Goal: Transaction & Acquisition: Purchase product/service

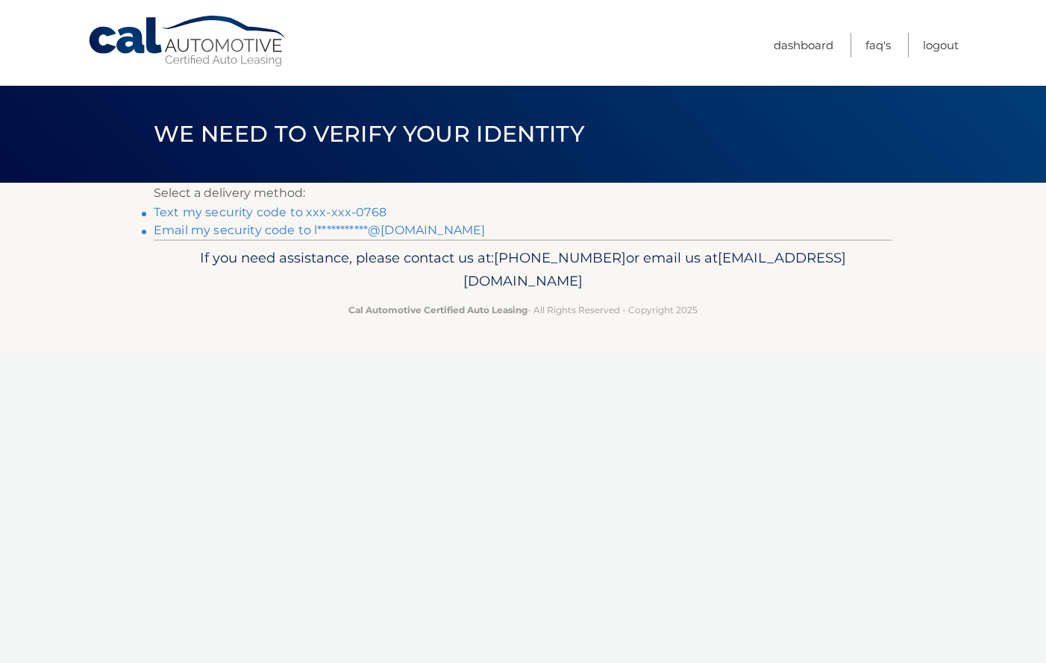
click at [326, 211] on link "Text my security code to xxx-xxx-0768" at bounding box center [270, 212] width 233 height 14
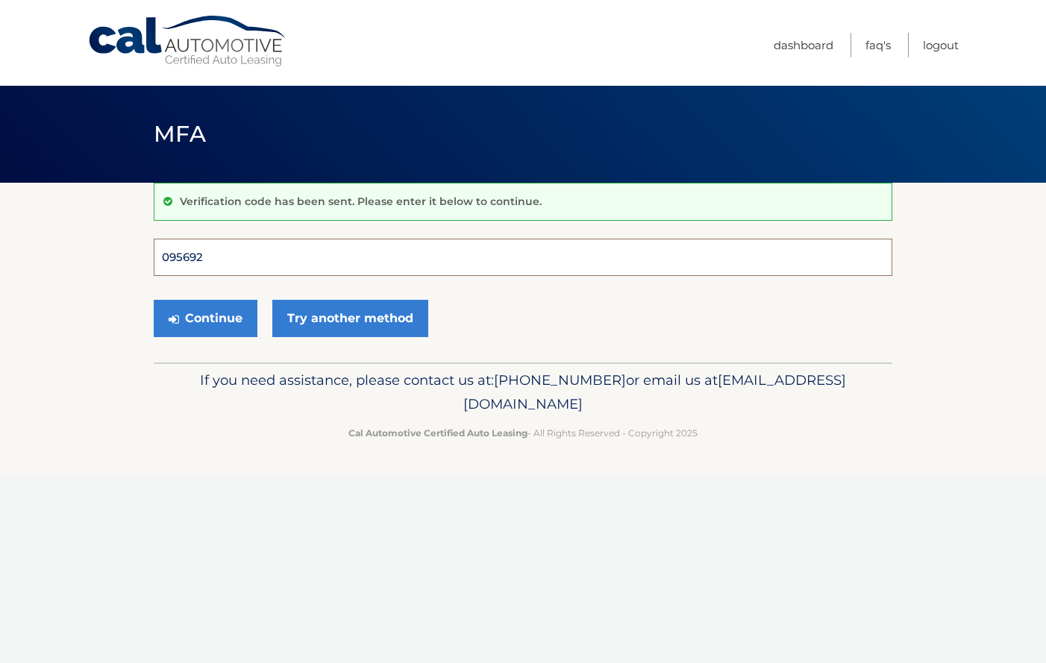
type input "095692"
click at [205, 318] on button "Continue" at bounding box center [206, 318] width 104 height 37
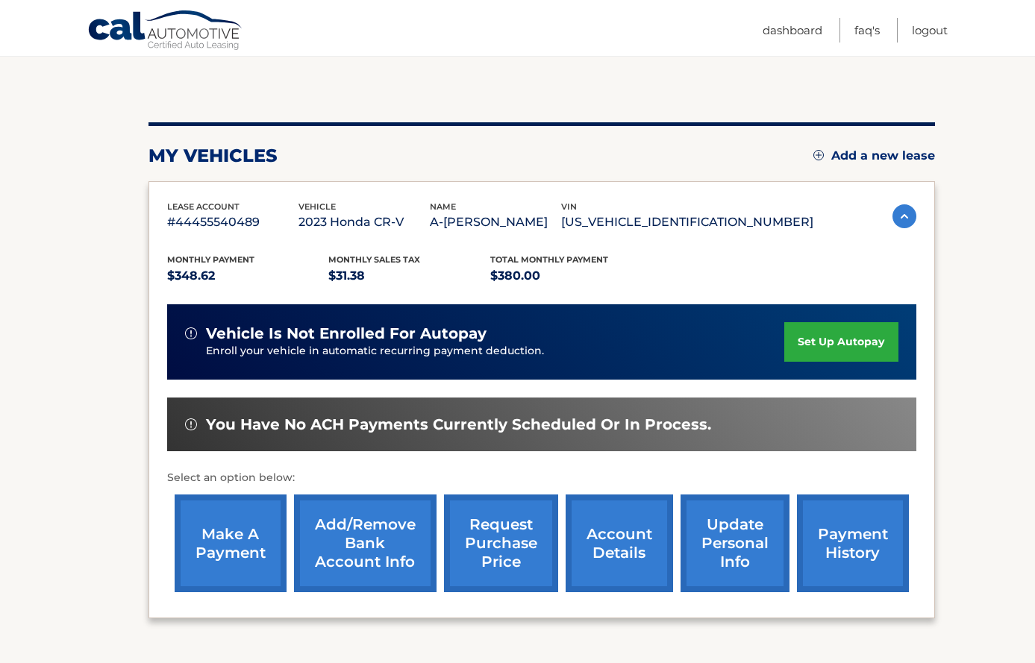
scroll to position [184, 0]
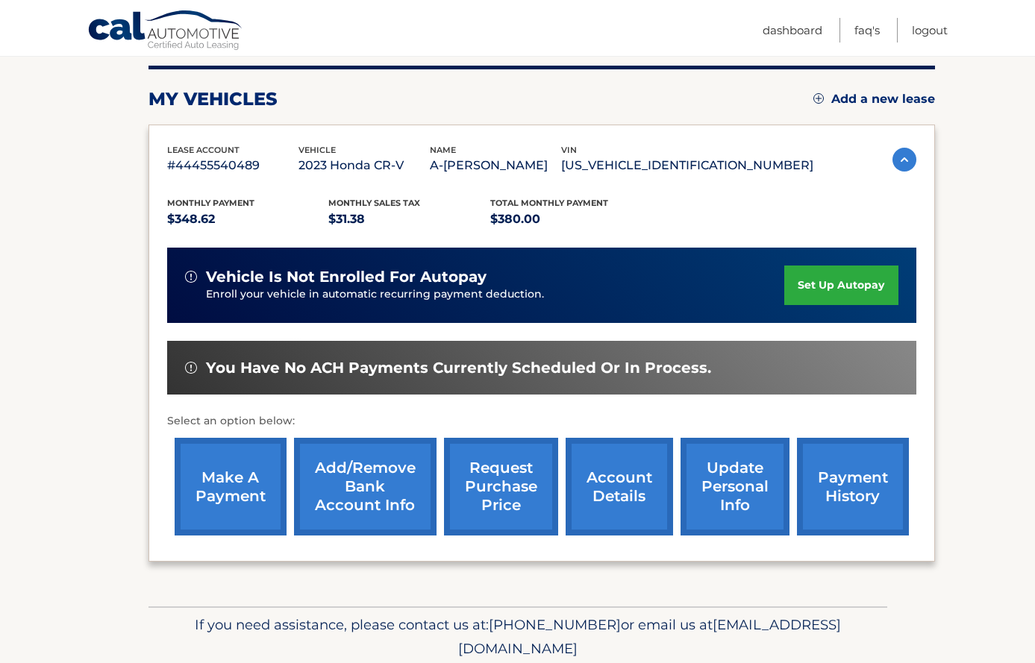
click at [247, 482] on link "make a payment" at bounding box center [231, 487] width 112 height 98
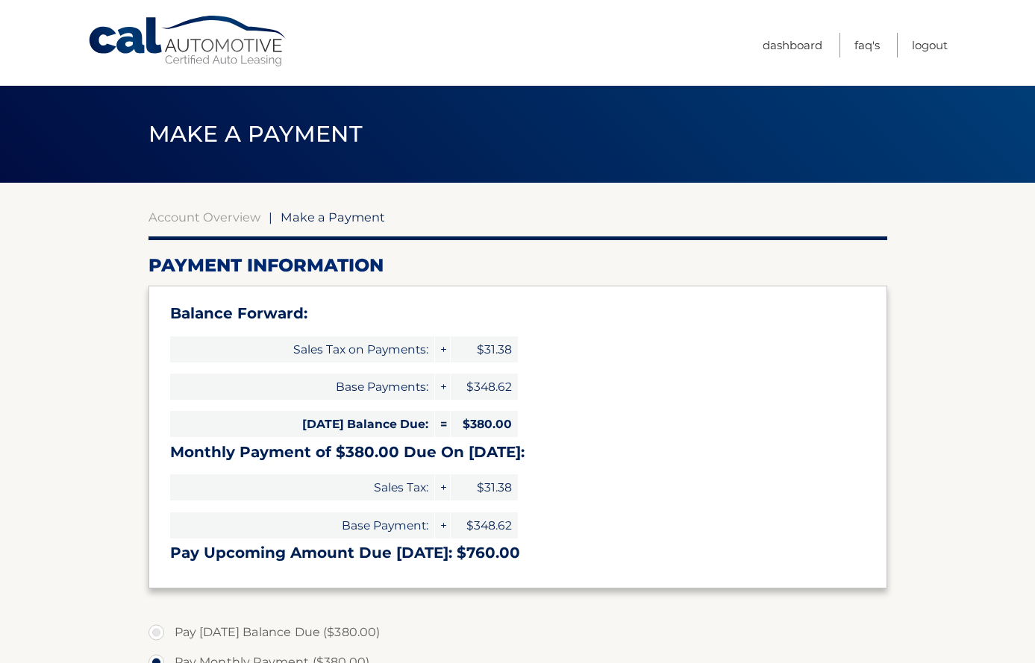
select select "MWFiZjA0YjItZDBkOS00OWQ4LTkwMjYtYTZlMjQ1NDZhMTYz"
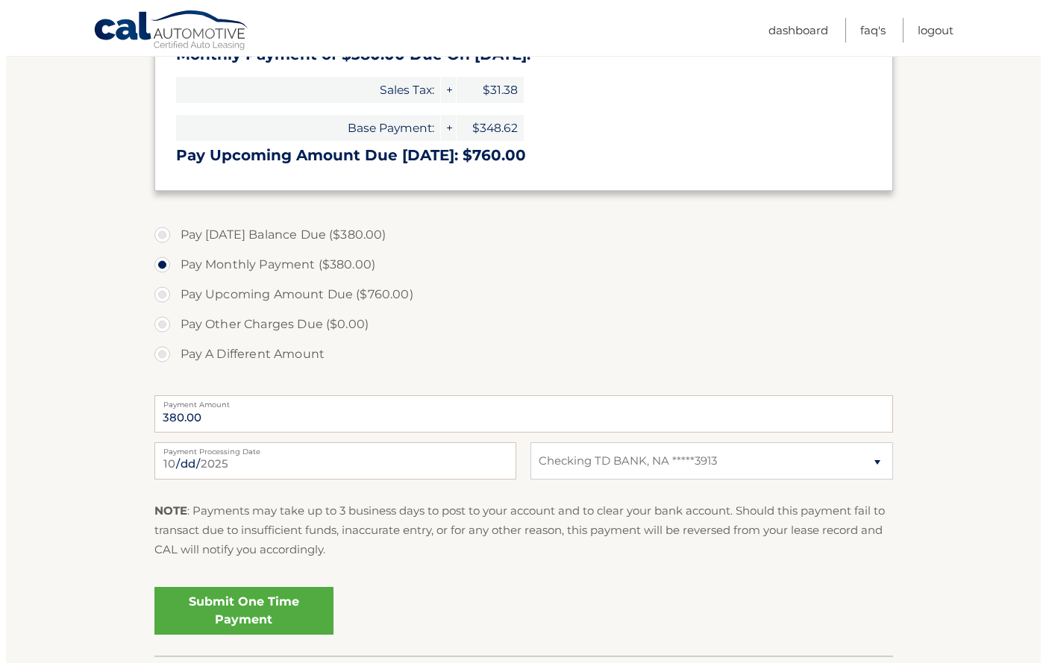
scroll to position [499, 0]
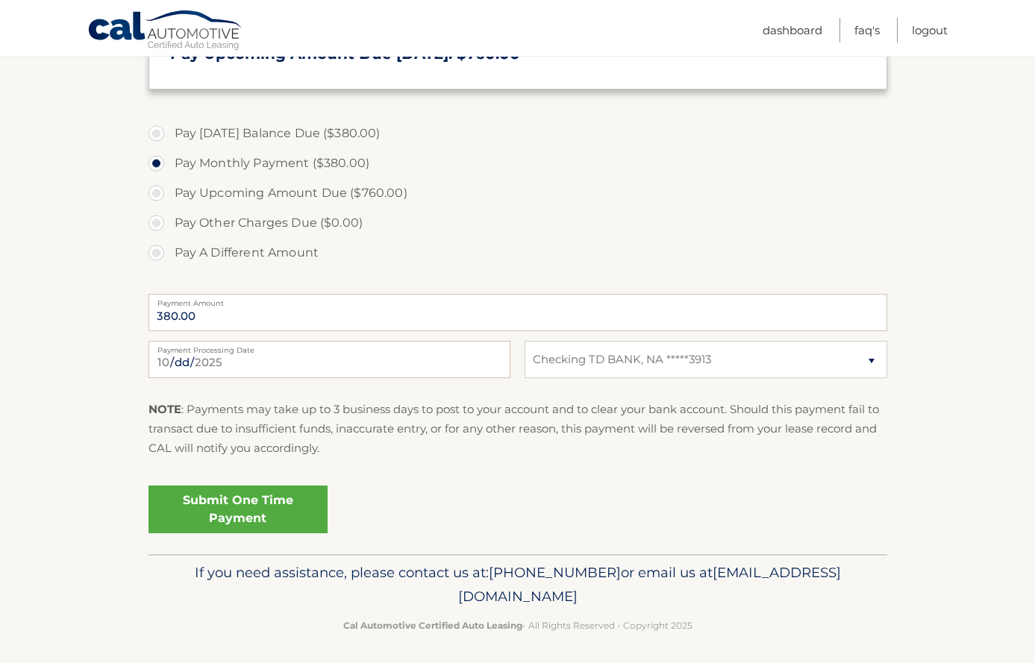
click at [198, 508] on link "Submit One Time Payment" at bounding box center [237, 510] width 179 height 48
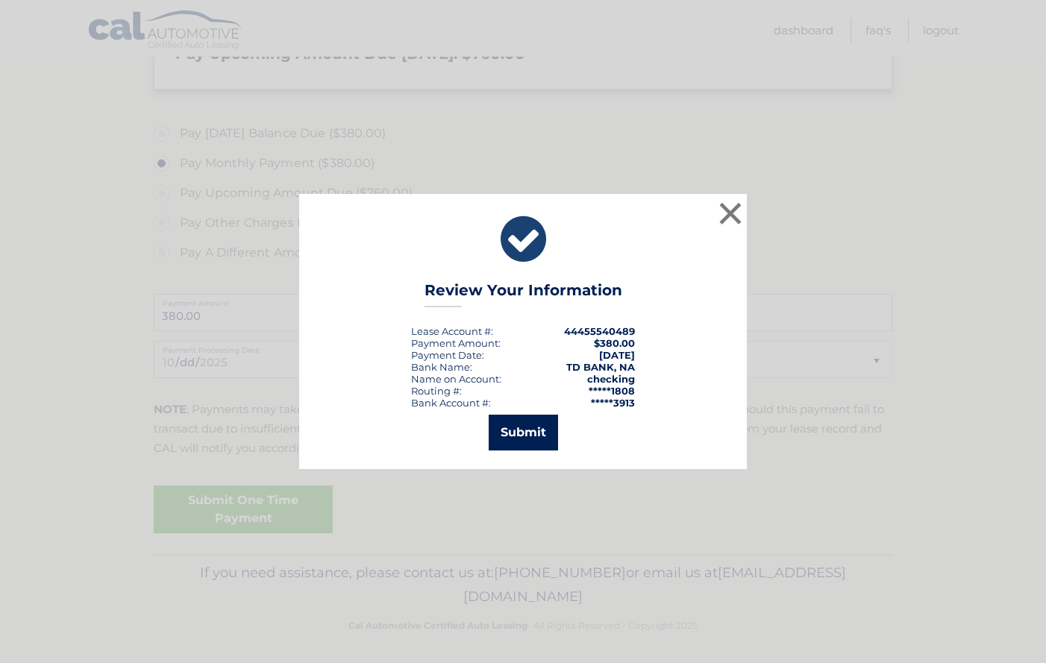
click at [528, 428] on button "Submit" at bounding box center [523, 433] width 69 height 36
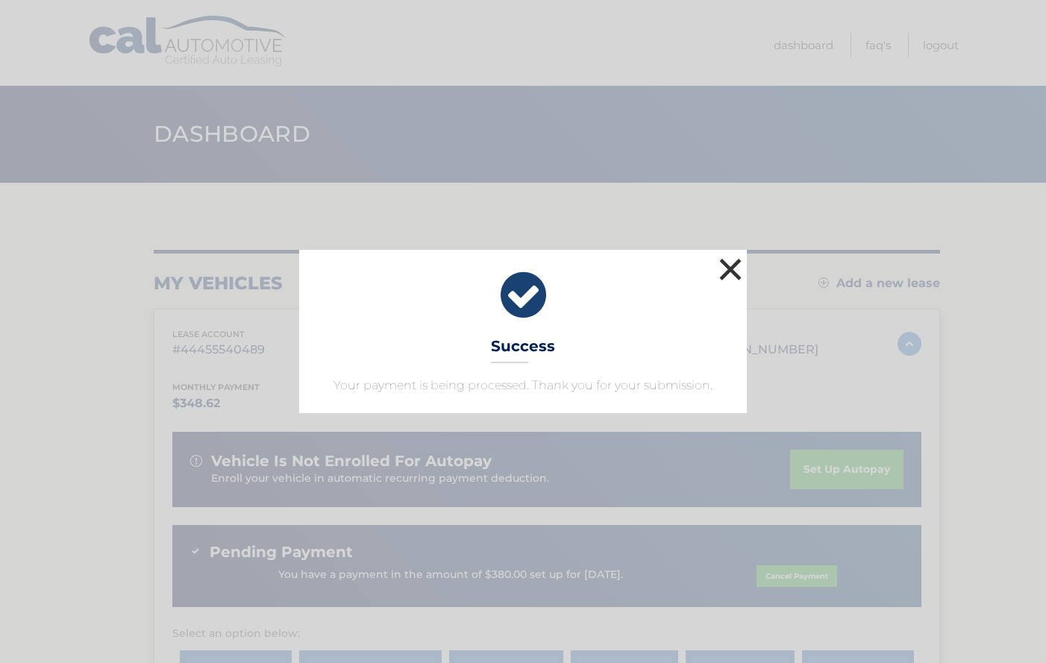
click at [727, 272] on button "×" at bounding box center [731, 269] width 30 height 30
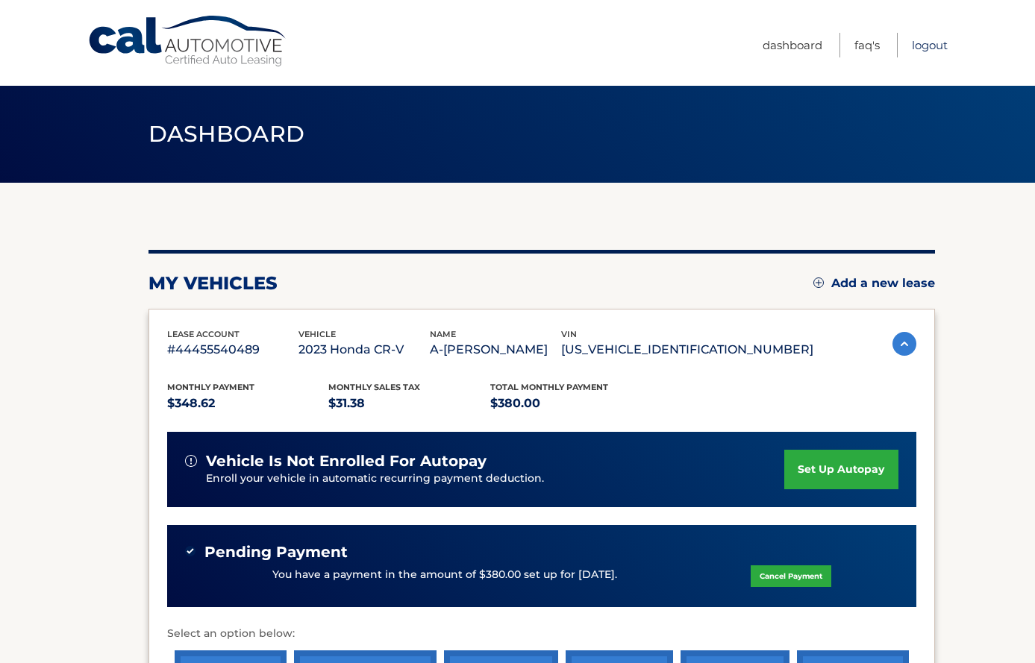
click at [919, 42] on link "Logout" at bounding box center [930, 45] width 36 height 25
